Goal: Task Accomplishment & Management: Complete application form

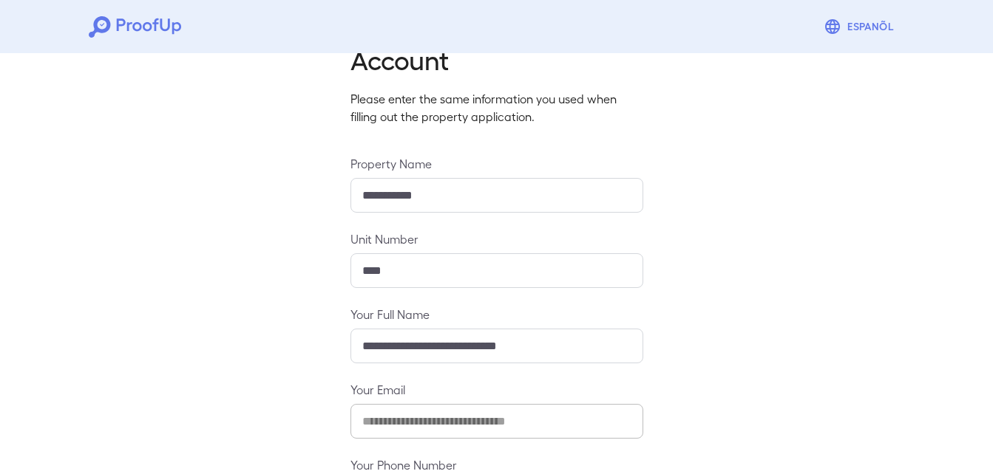
scroll to position [195, 0]
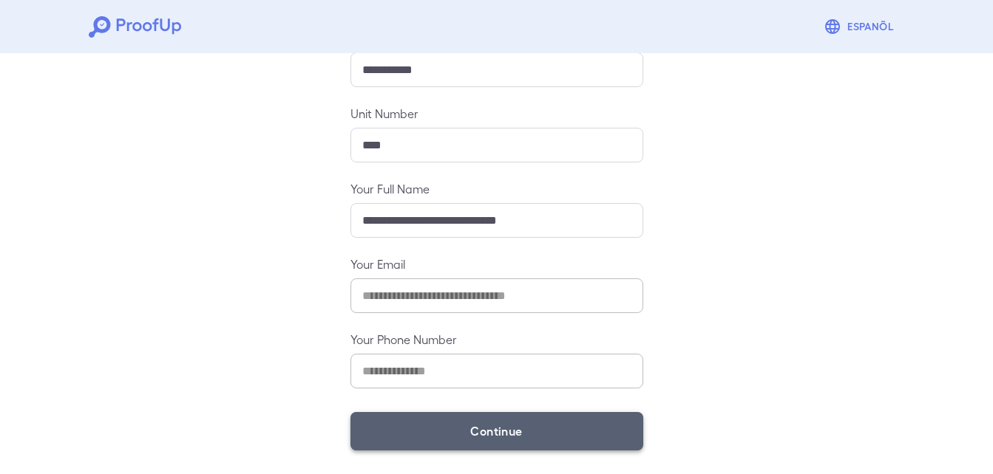
click at [511, 425] on button "Continue" at bounding box center [496, 431] width 293 height 38
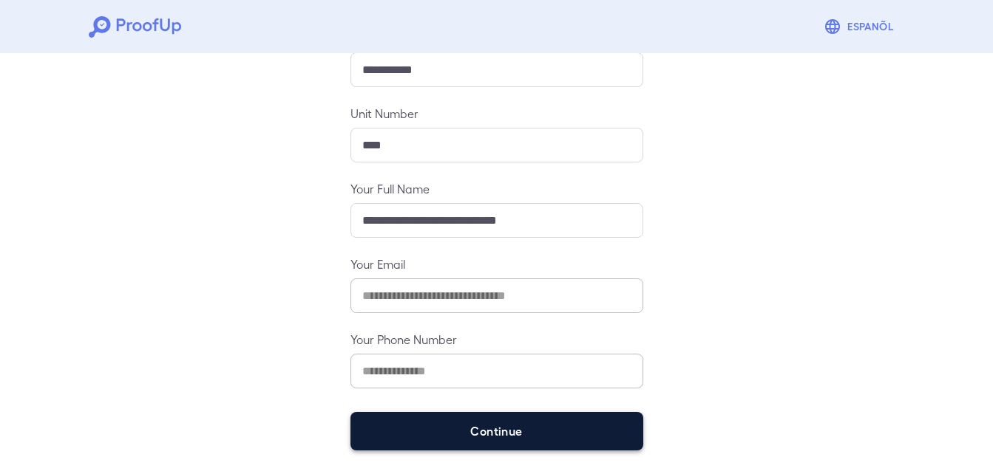
scroll to position [64, 0]
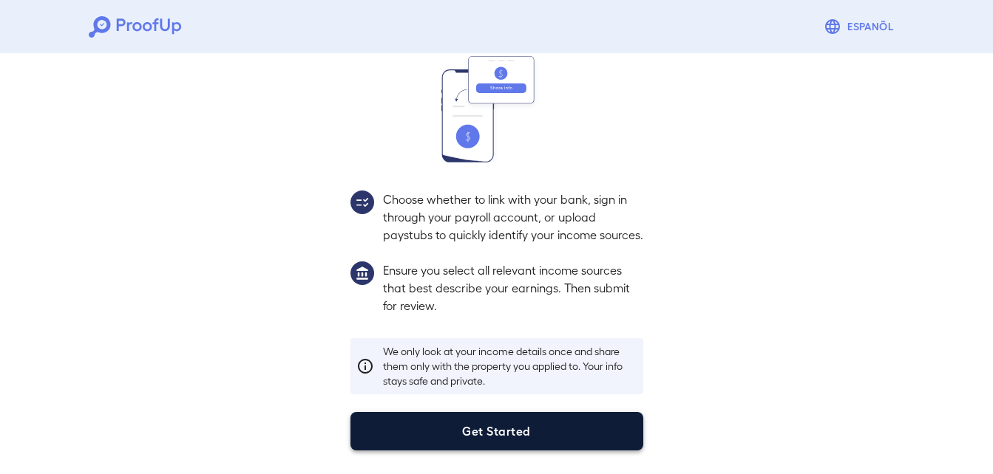
click at [508, 455] on div "Income Verification In this step, you'll share your income sources with us to h…" at bounding box center [496, 183] width 993 height 584
click at [495, 443] on button "Get Started" at bounding box center [496, 431] width 293 height 38
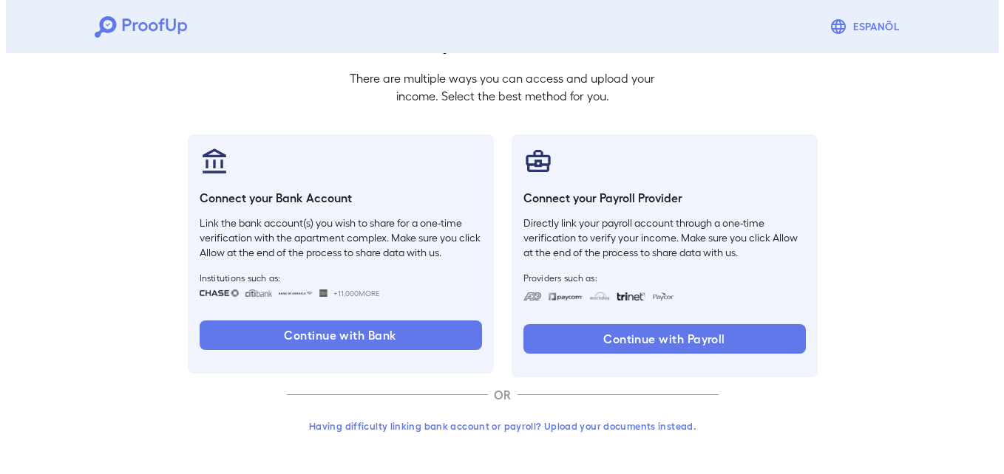
scroll to position [90, 0]
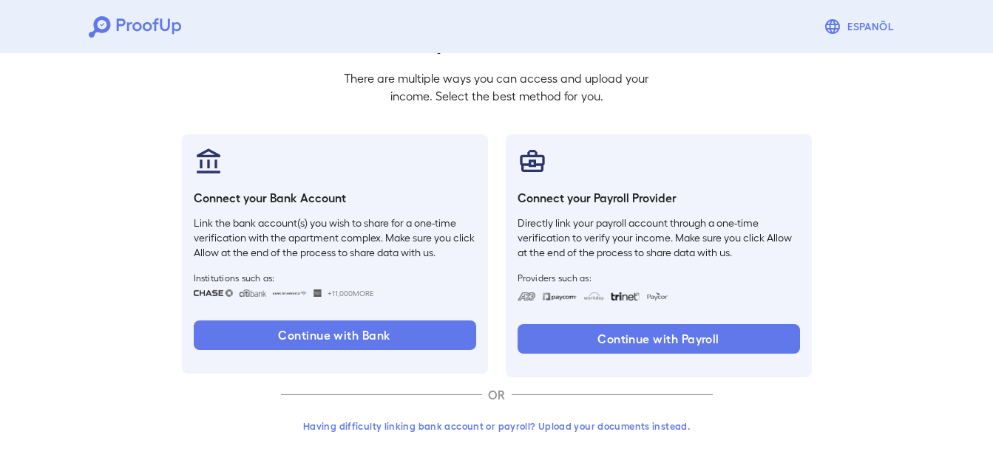
click at [503, 424] on button "Having difficulty linking bank account or payroll? Upload your documents instea…" at bounding box center [497, 426] width 432 height 27
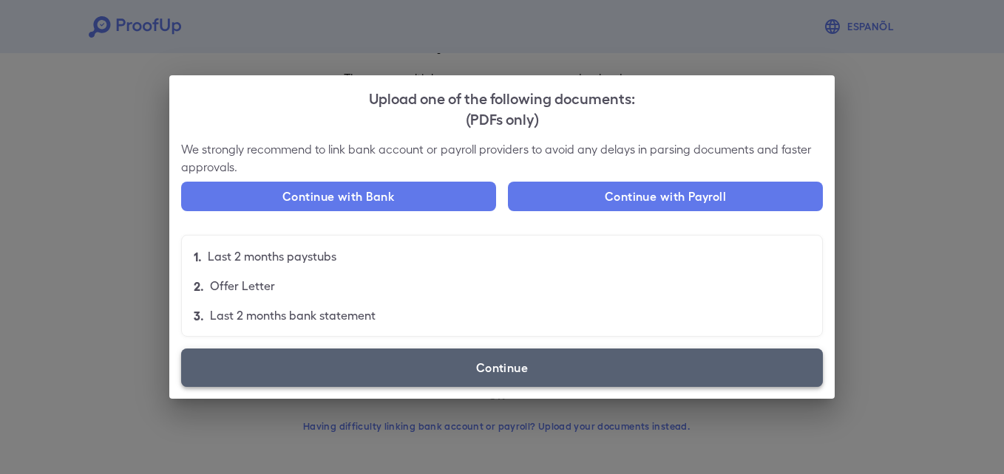
click at [557, 362] on label "Continue" at bounding box center [502, 368] width 642 height 38
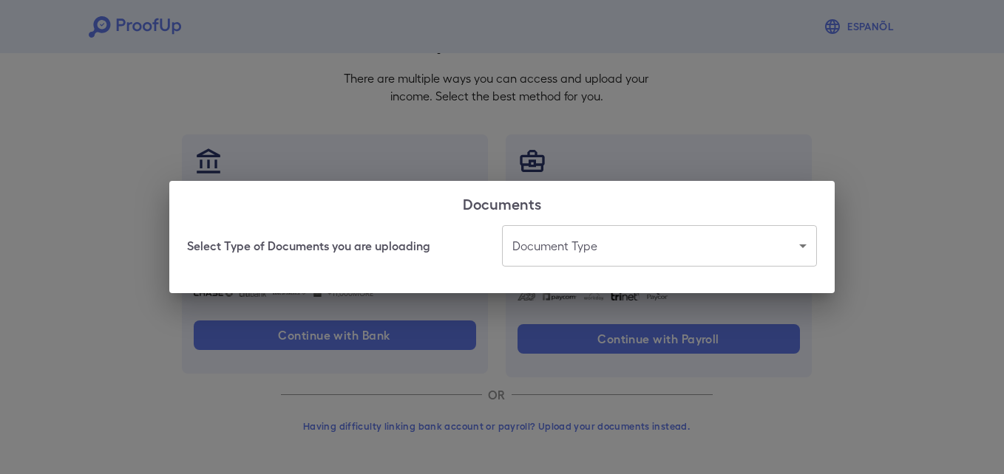
click at [587, 248] on body "Espanõl Go back How Would You Like to Verify Your Income? There are multiple wa…" at bounding box center [502, 192] width 1004 height 565
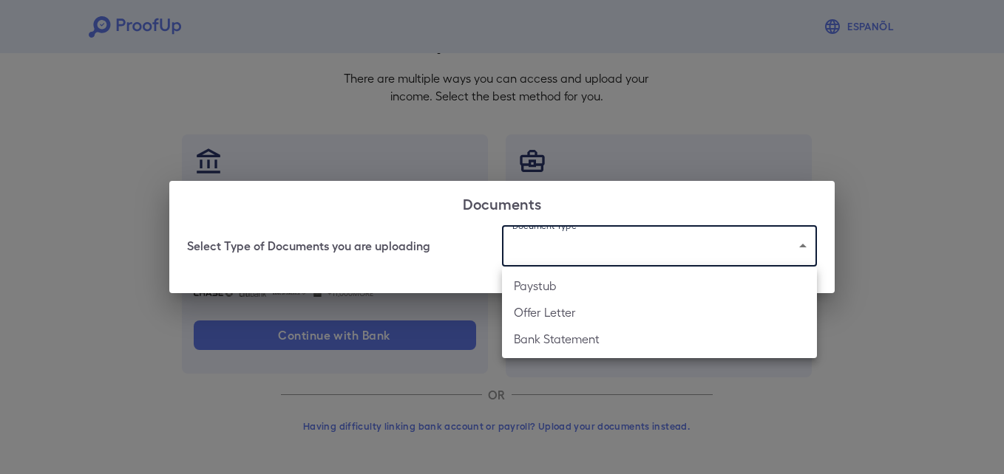
click at [579, 327] on li "Bank Statement" at bounding box center [659, 339] width 315 height 27
type input "**********"
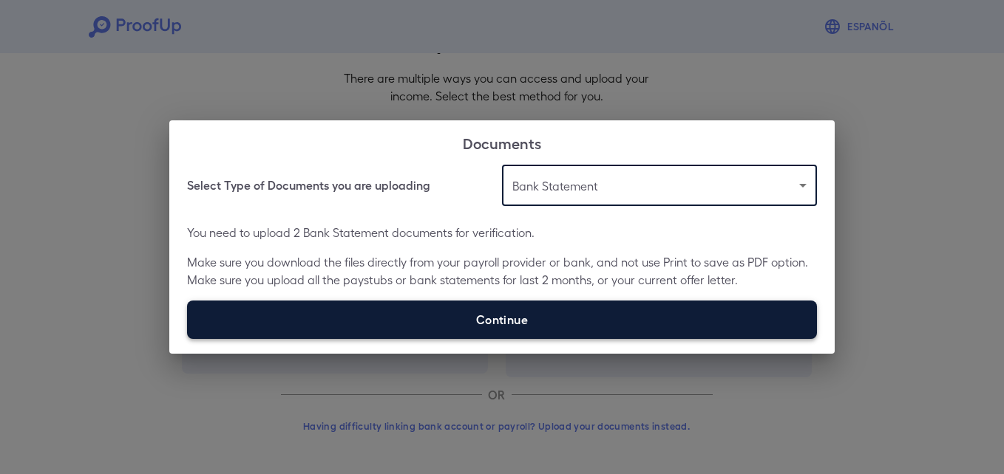
click at [553, 323] on label "Continue" at bounding box center [502, 320] width 630 height 38
click at [188, 338] on input "Continue" at bounding box center [187, 338] width 1 height 1
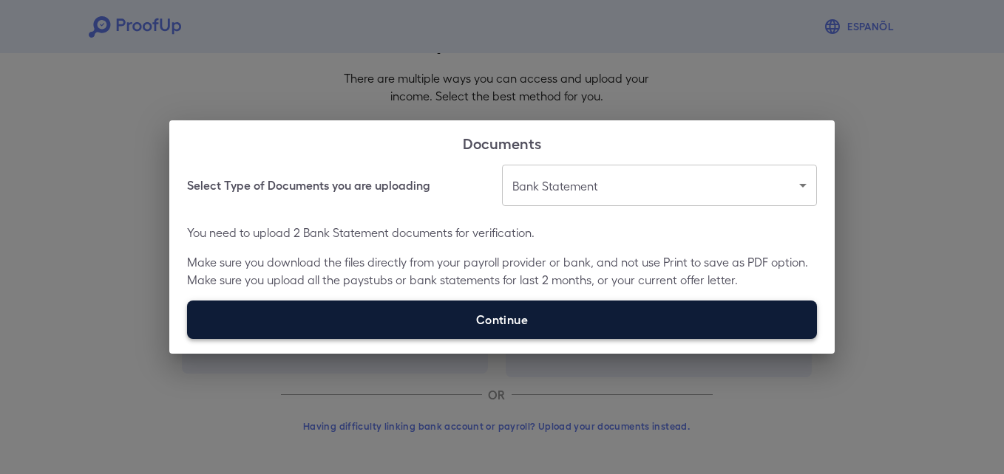
type input "**********"
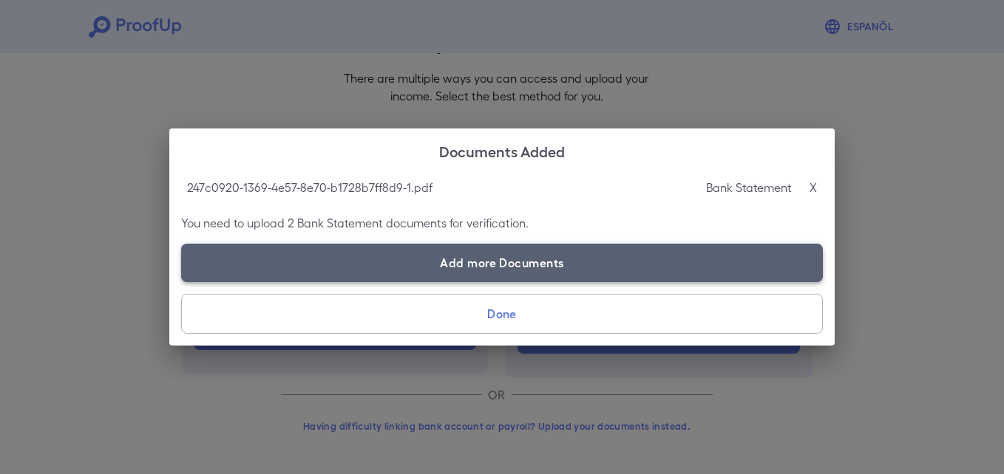
click at [353, 270] on label "Add more Documents" at bounding box center [502, 263] width 642 height 38
click at [182, 282] on input "Add more Documents" at bounding box center [181, 282] width 1 height 1
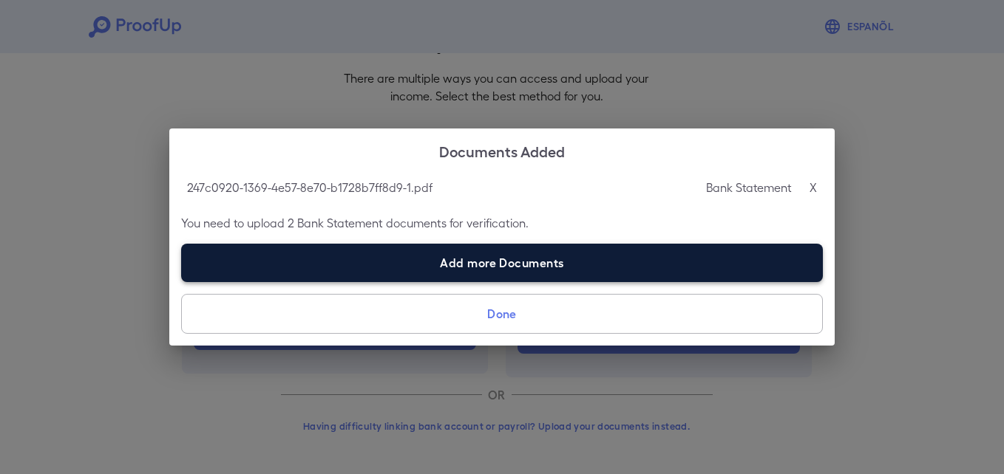
type input "**********"
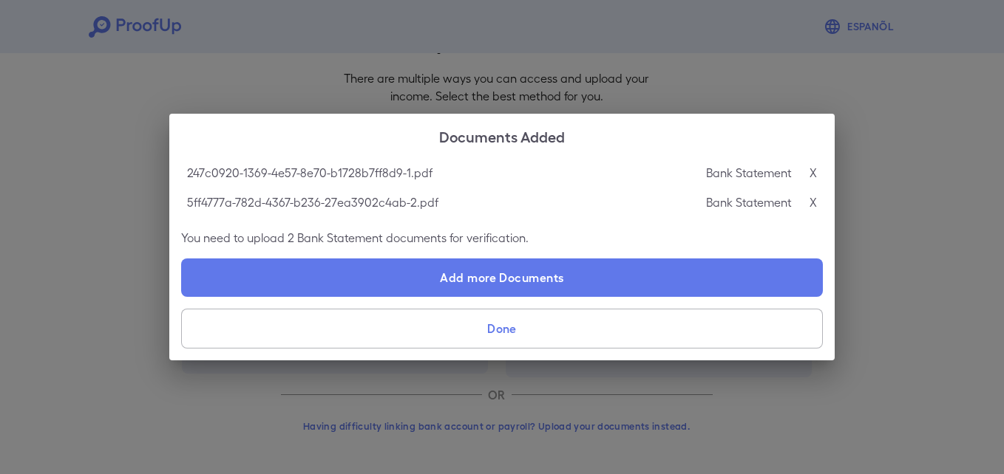
click at [440, 333] on button "Done" at bounding box center [502, 329] width 642 height 40
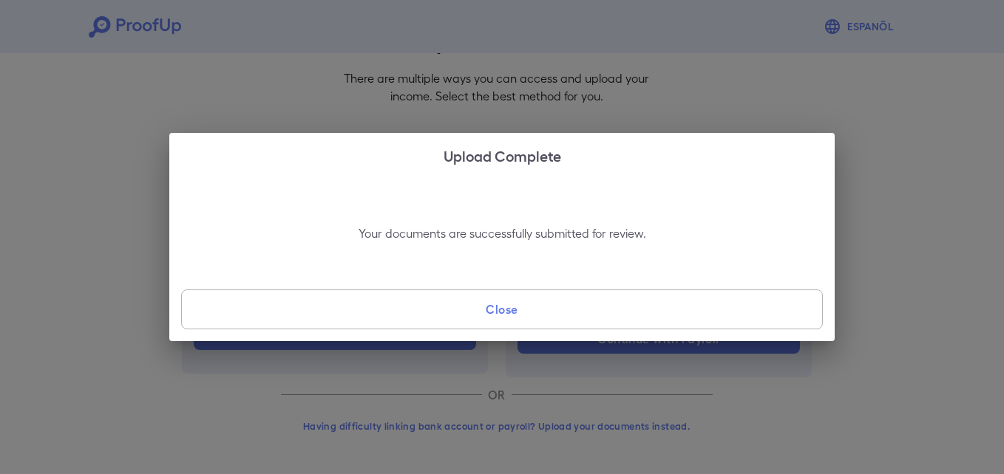
click at [440, 333] on div "Your documents are successfully submitted for review. Close" at bounding box center [501, 259] width 665 height 164
click at [437, 311] on button "Close" at bounding box center [502, 310] width 642 height 40
